Goal: Task Accomplishment & Management: Manage account settings

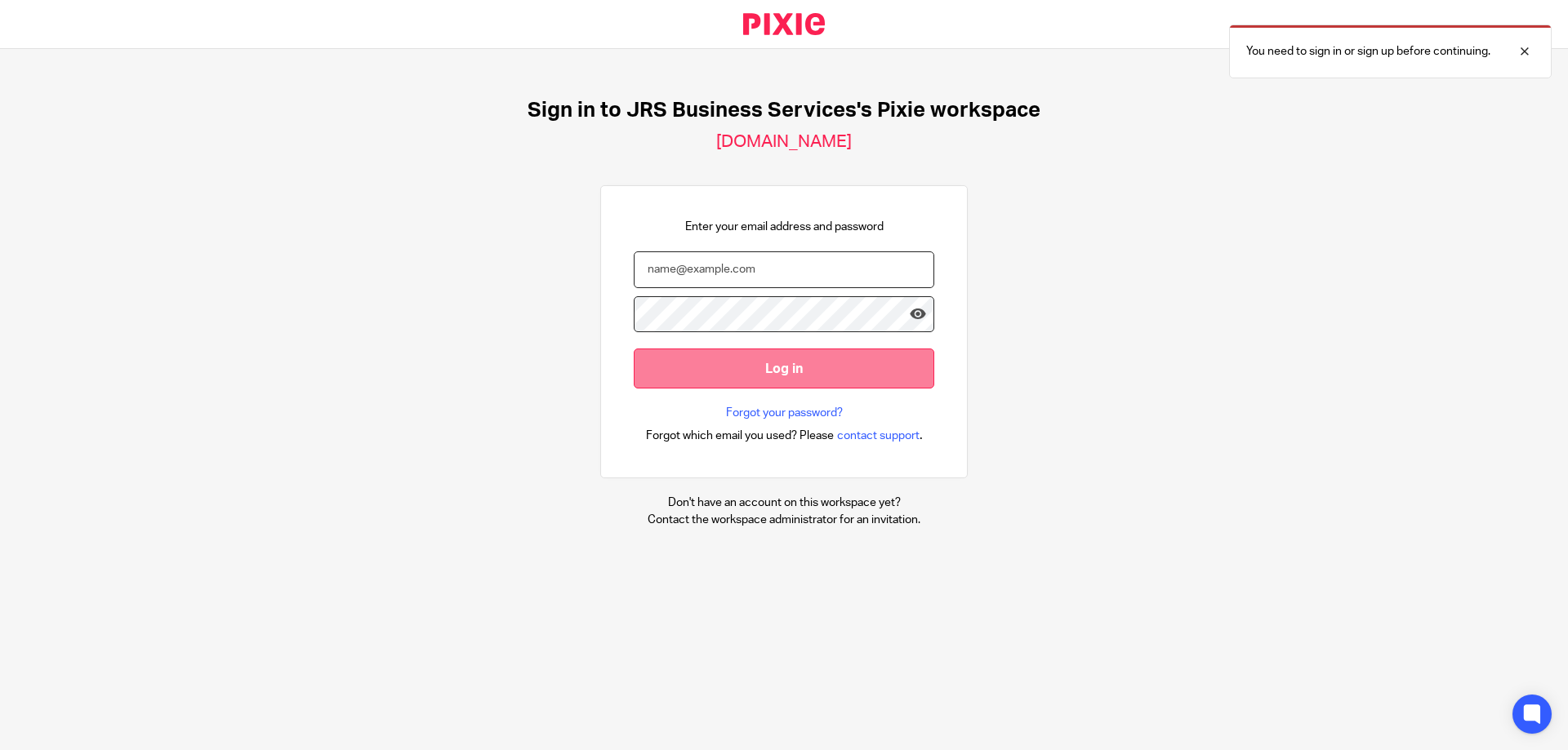
type input "s.williams@jrsbusiness.services"
click at [748, 366] on input "Log in" at bounding box center [784, 369] width 300 height 40
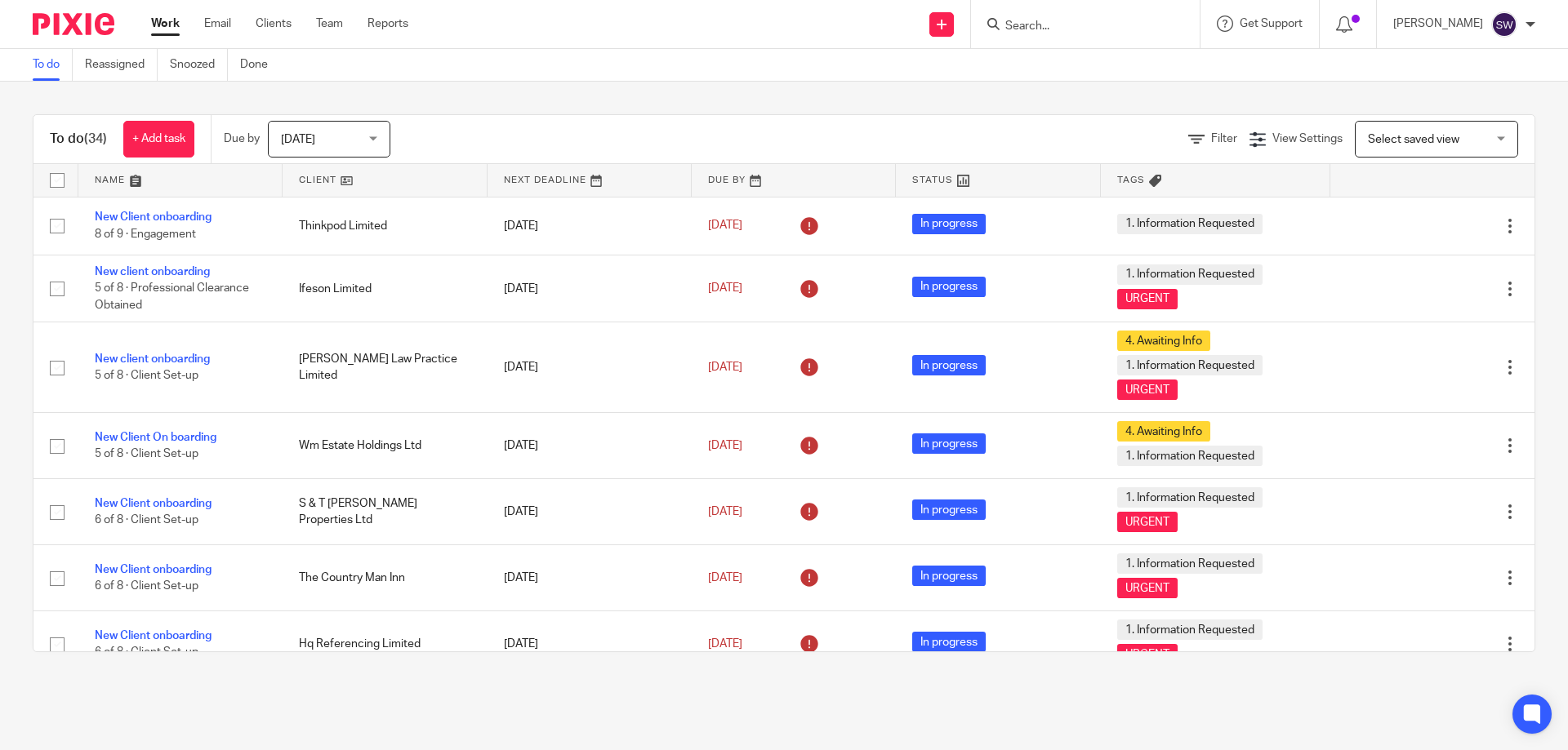
click at [376, 137] on div "Today Today" at bounding box center [329, 138] width 122 height 37
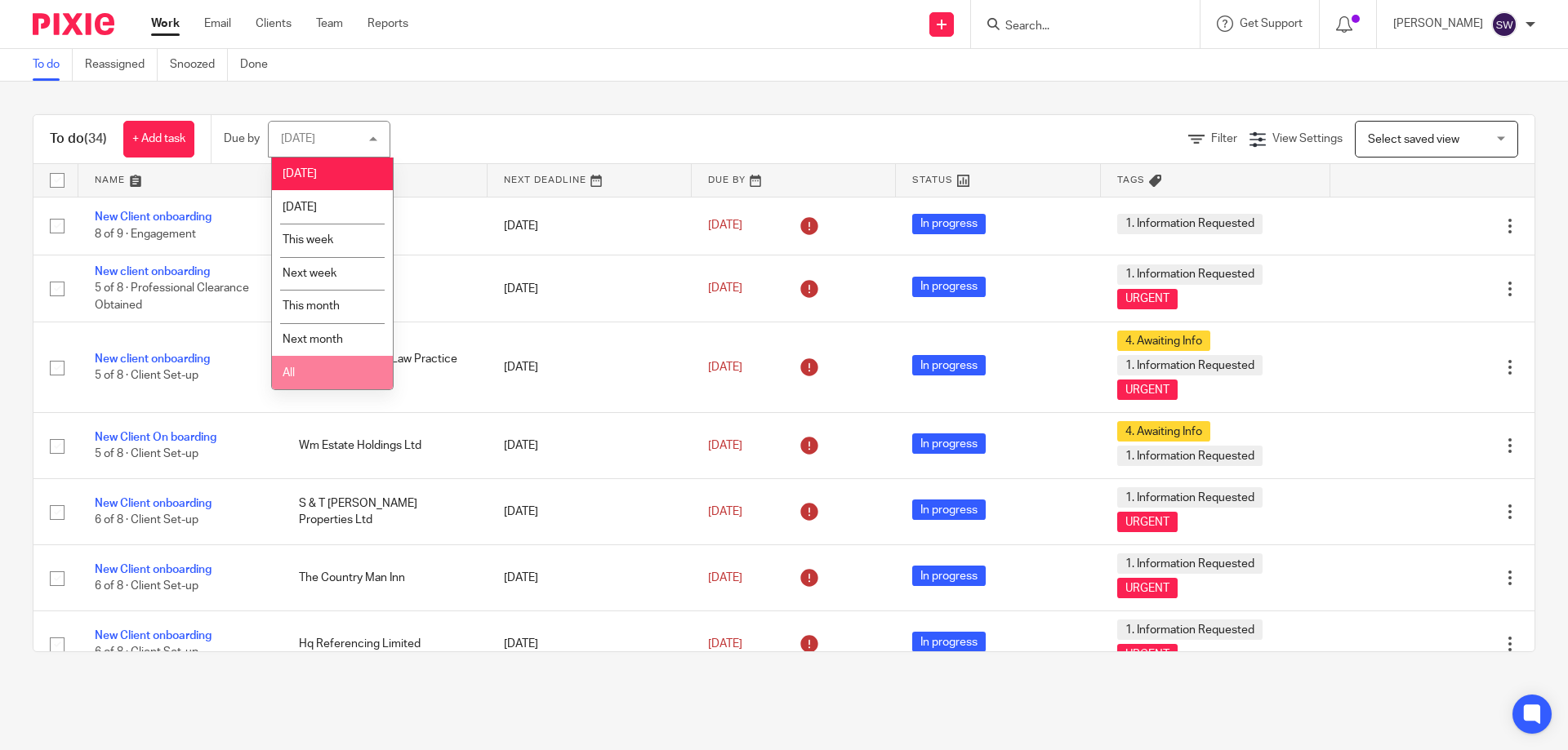
click at [338, 371] on li "All" at bounding box center [332, 372] width 121 height 33
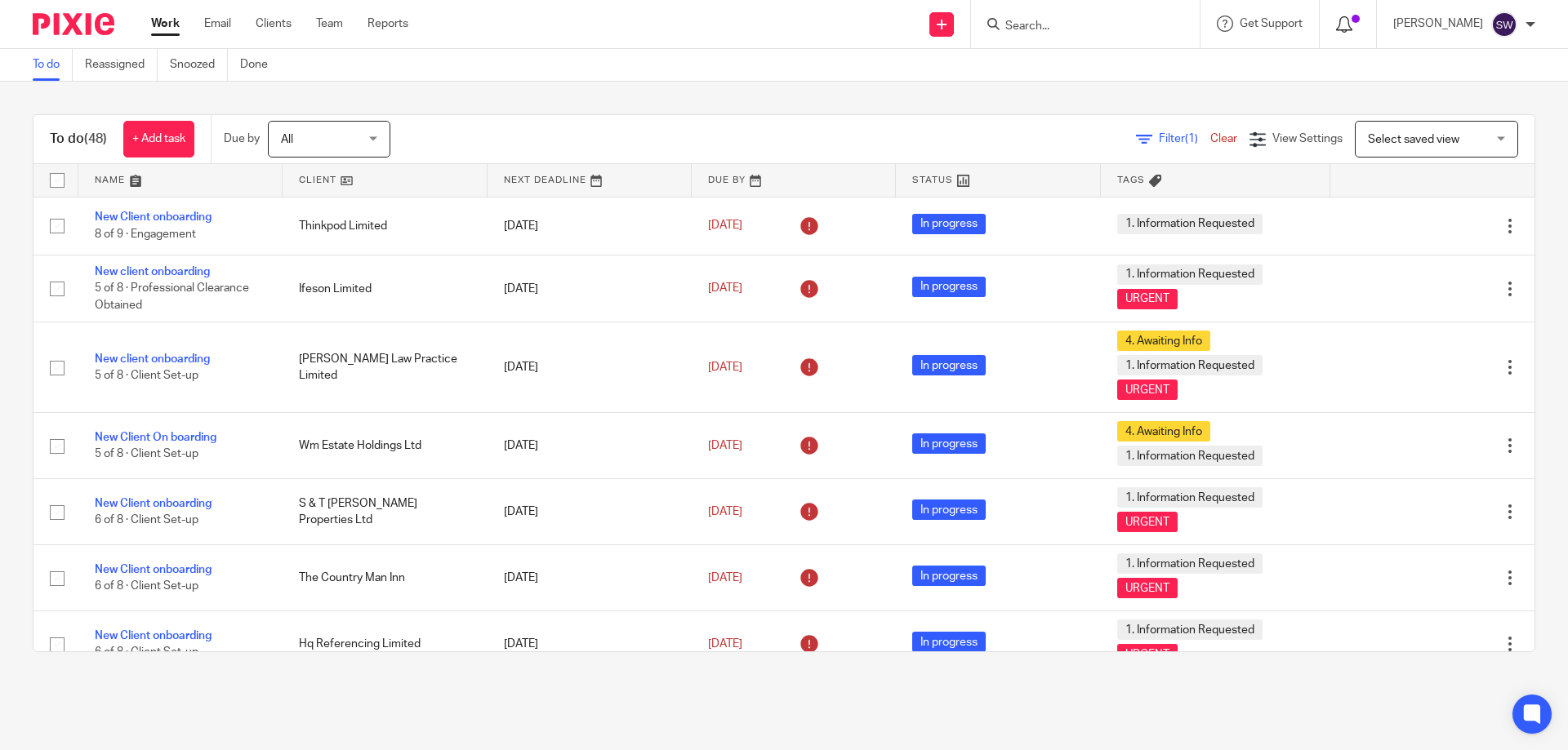
click at [1352, 28] on icon at bounding box center [1344, 24] width 16 height 16
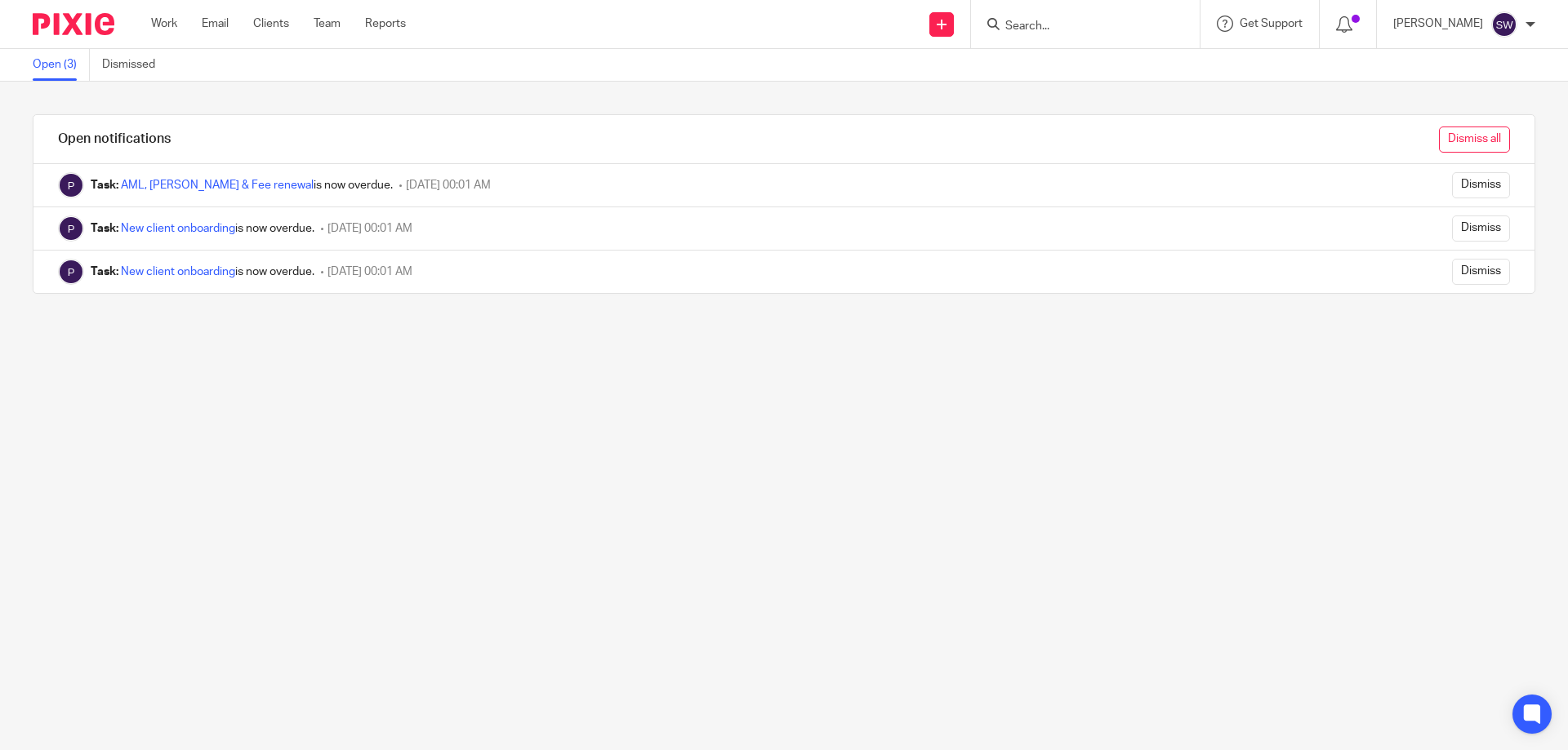
click at [1438, 137] on input "Dismiss all" at bounding box center [1474, 139] width 71 height 26
